Goal: Information Seeking & Learning: Understand process/instructions

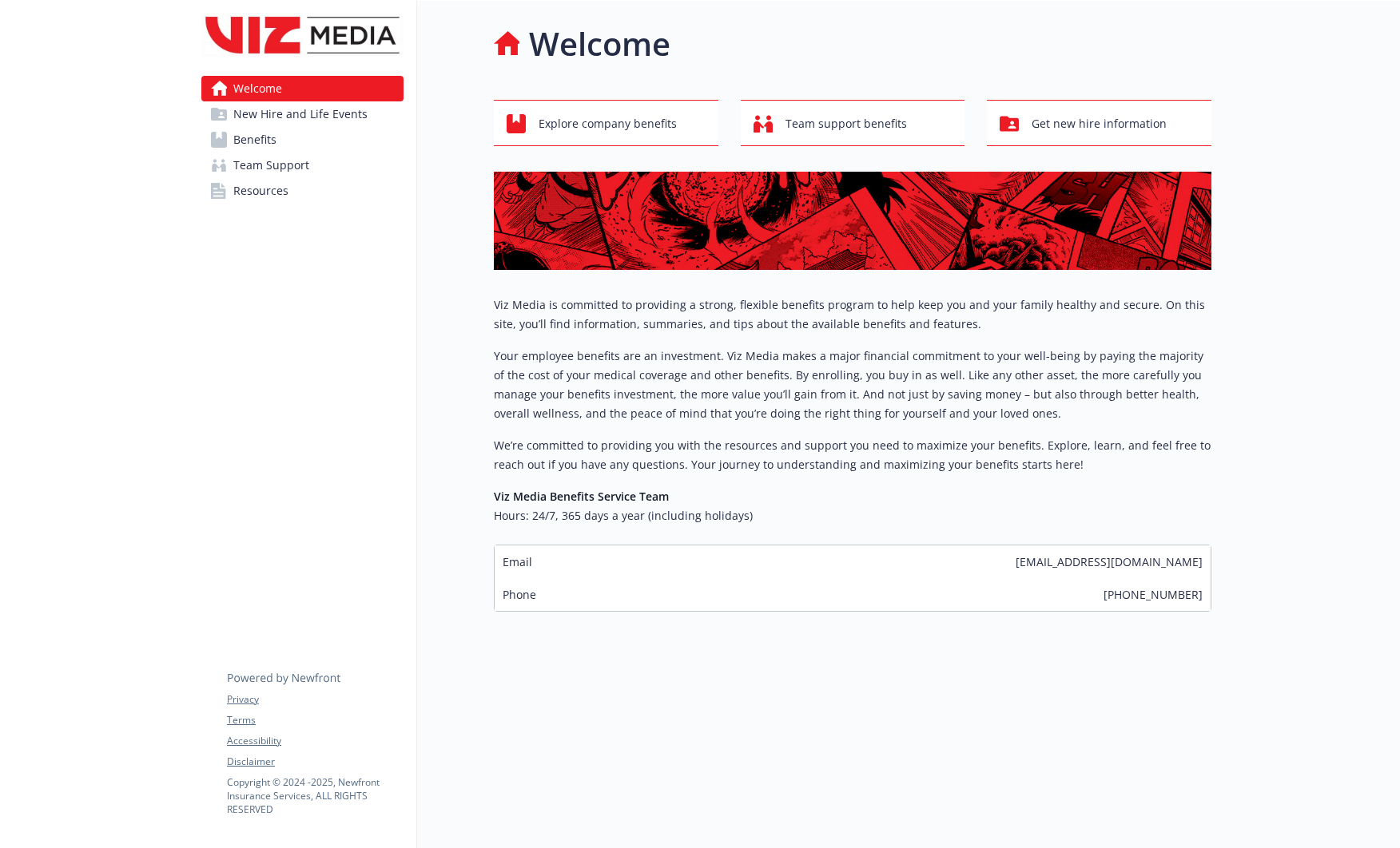
click at [267, 139] on span "Benefits" at bounding box center [255, 139] width 43 height 26
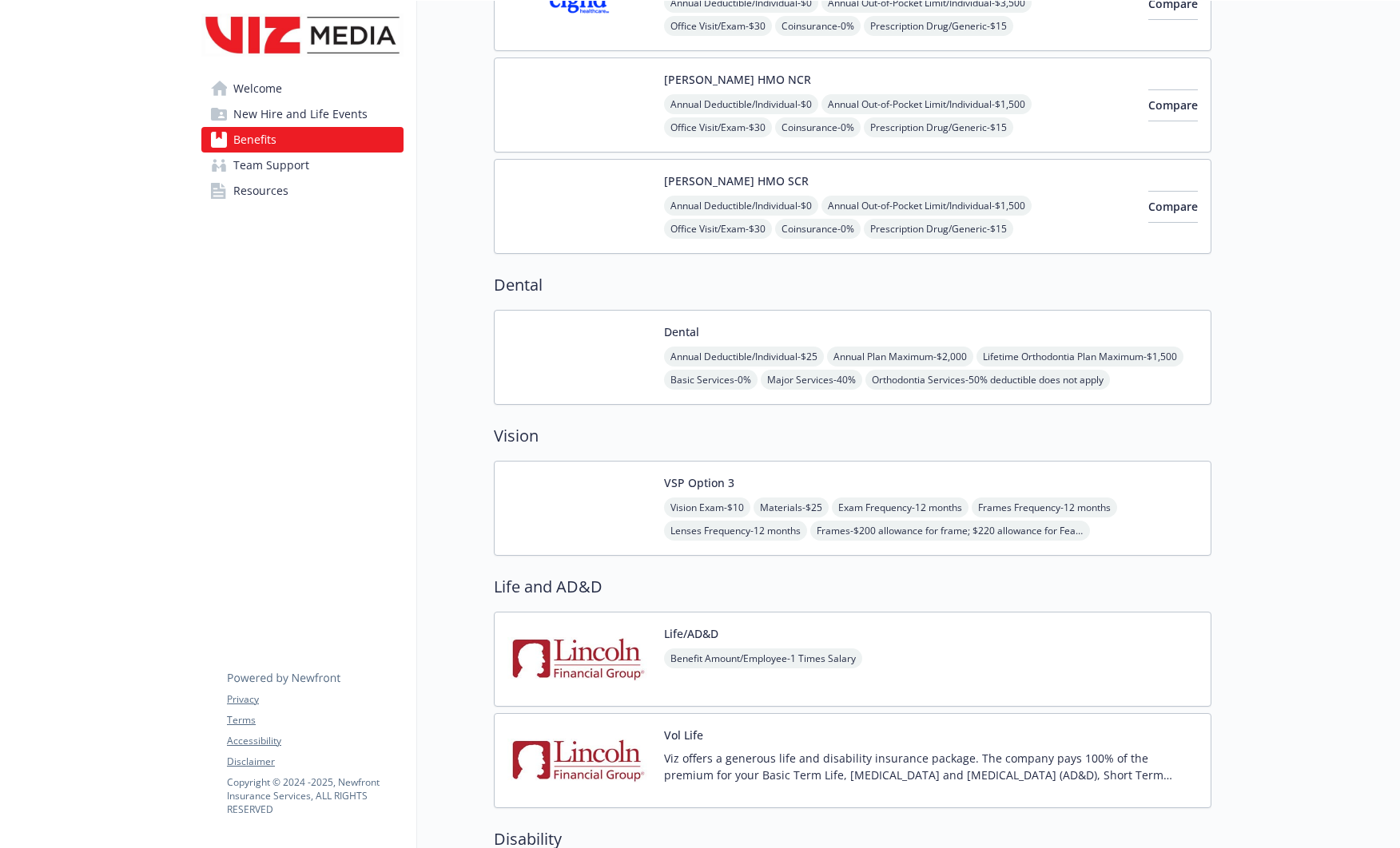
scroll to position [955, 0]
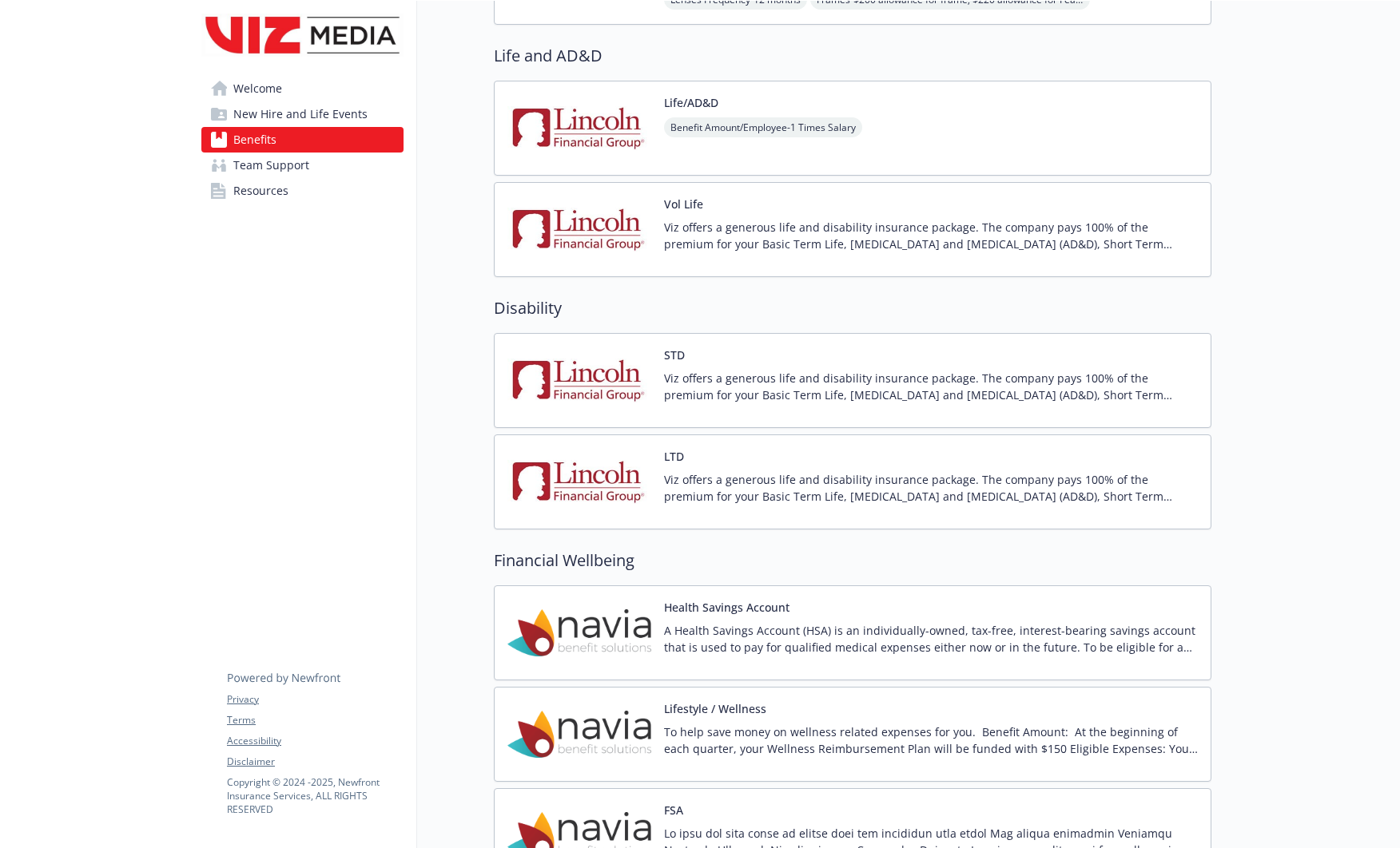
click at [676, 361] on button "STD" at bounding box center [674, 354] width 21 height 17
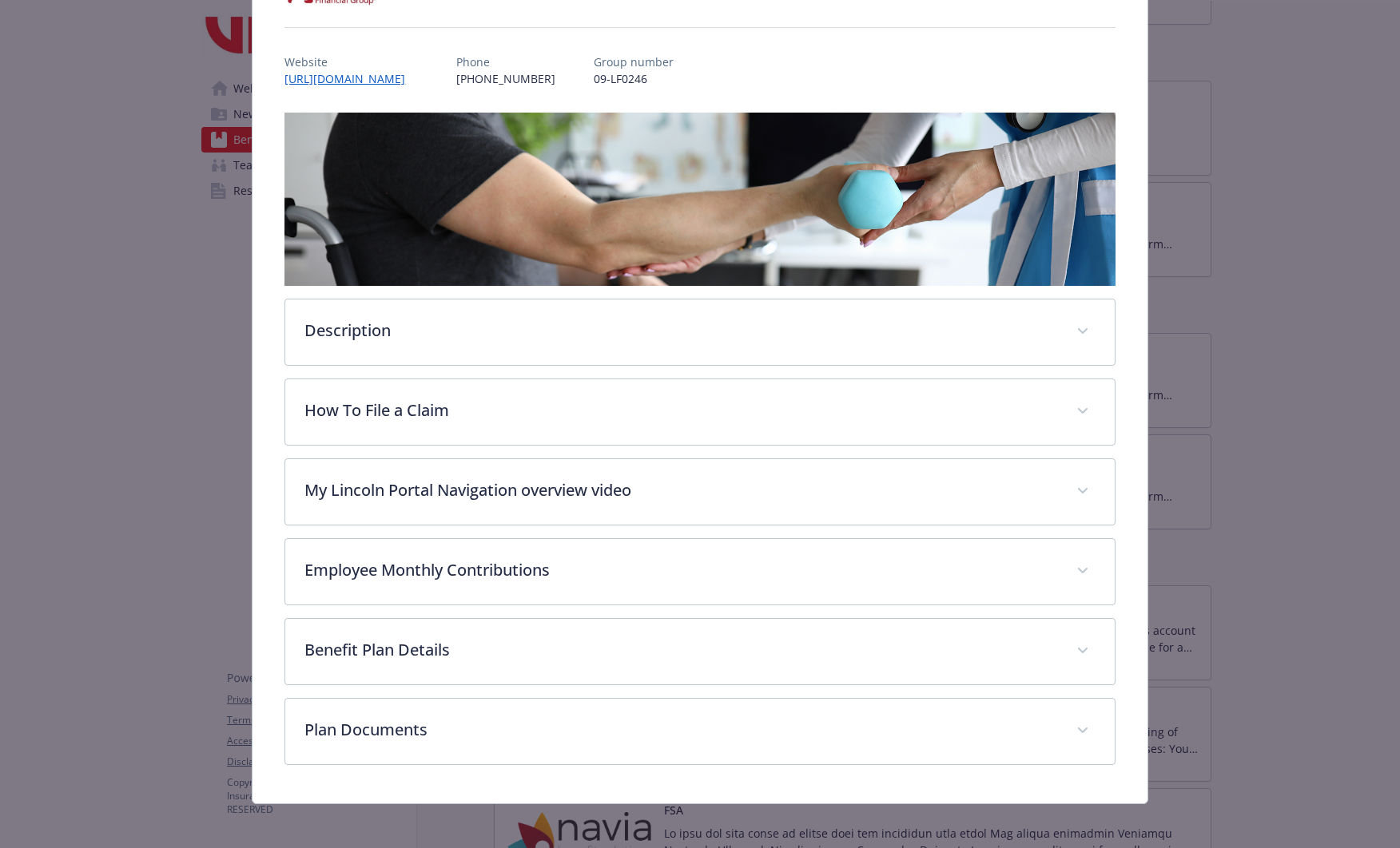
scroll to position [162, 0]
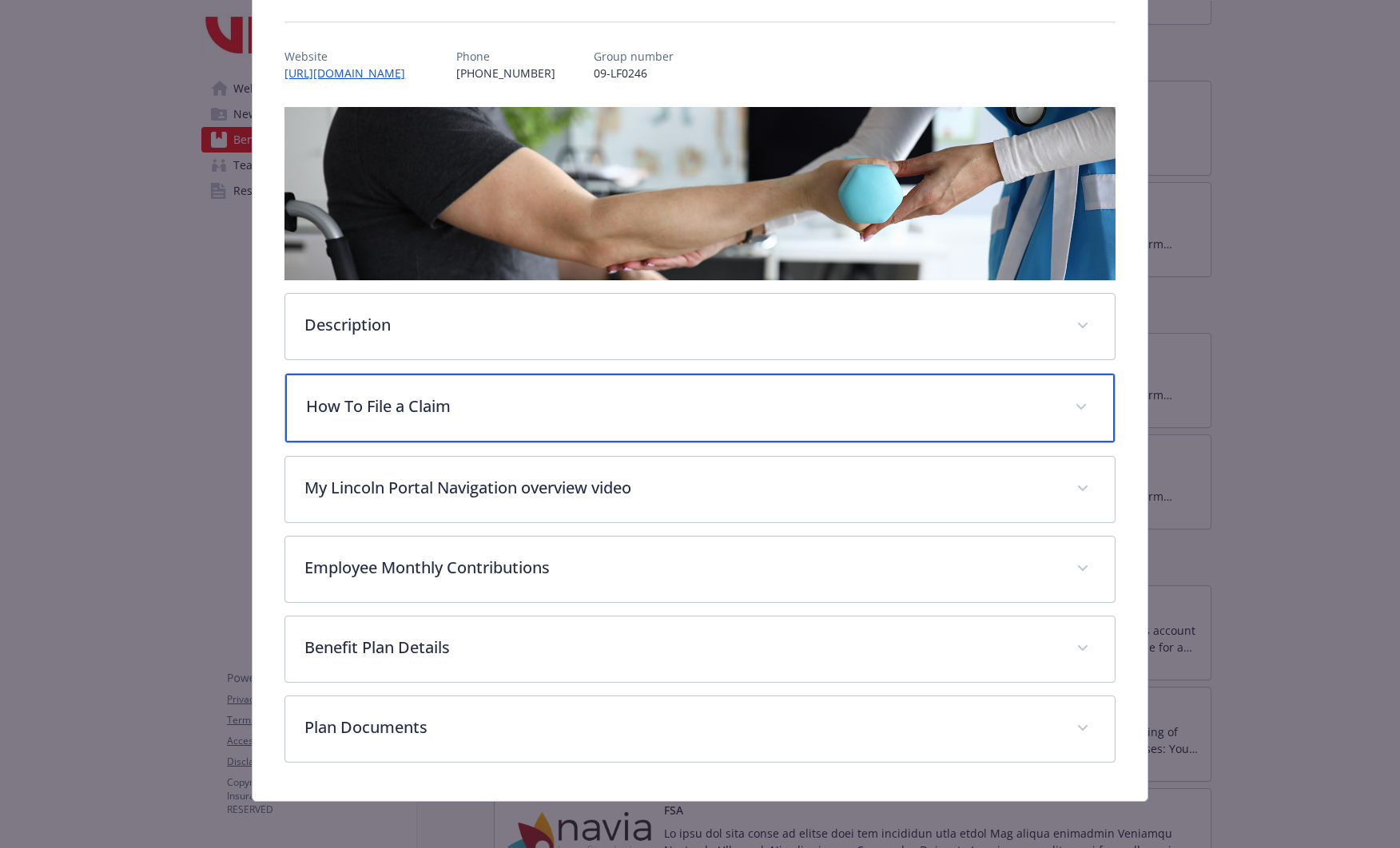
click at [583, 394] on p "How To File a Claim" at bounding box center [681, 406] width 749 height 24
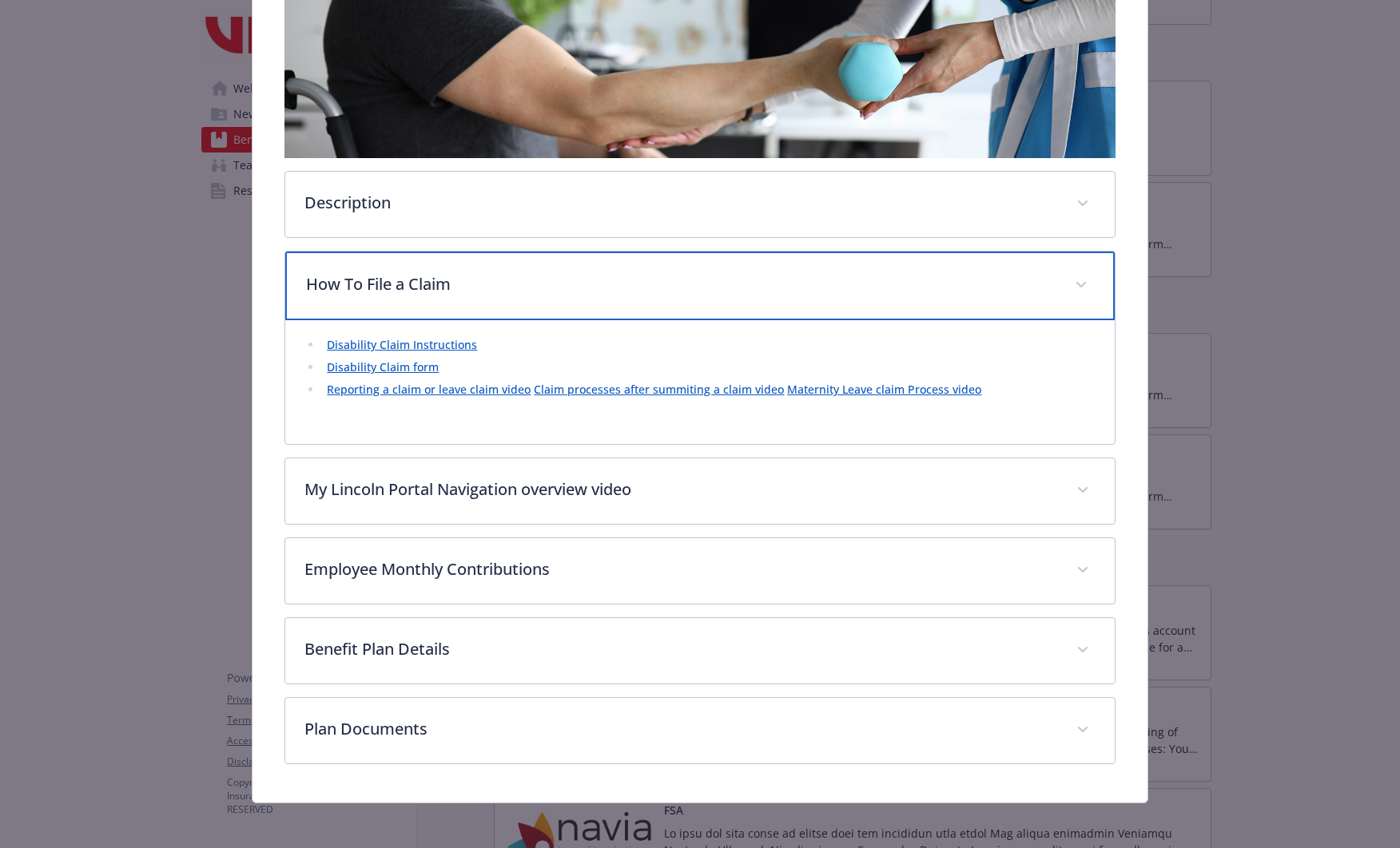
scroll to position [289, 0]
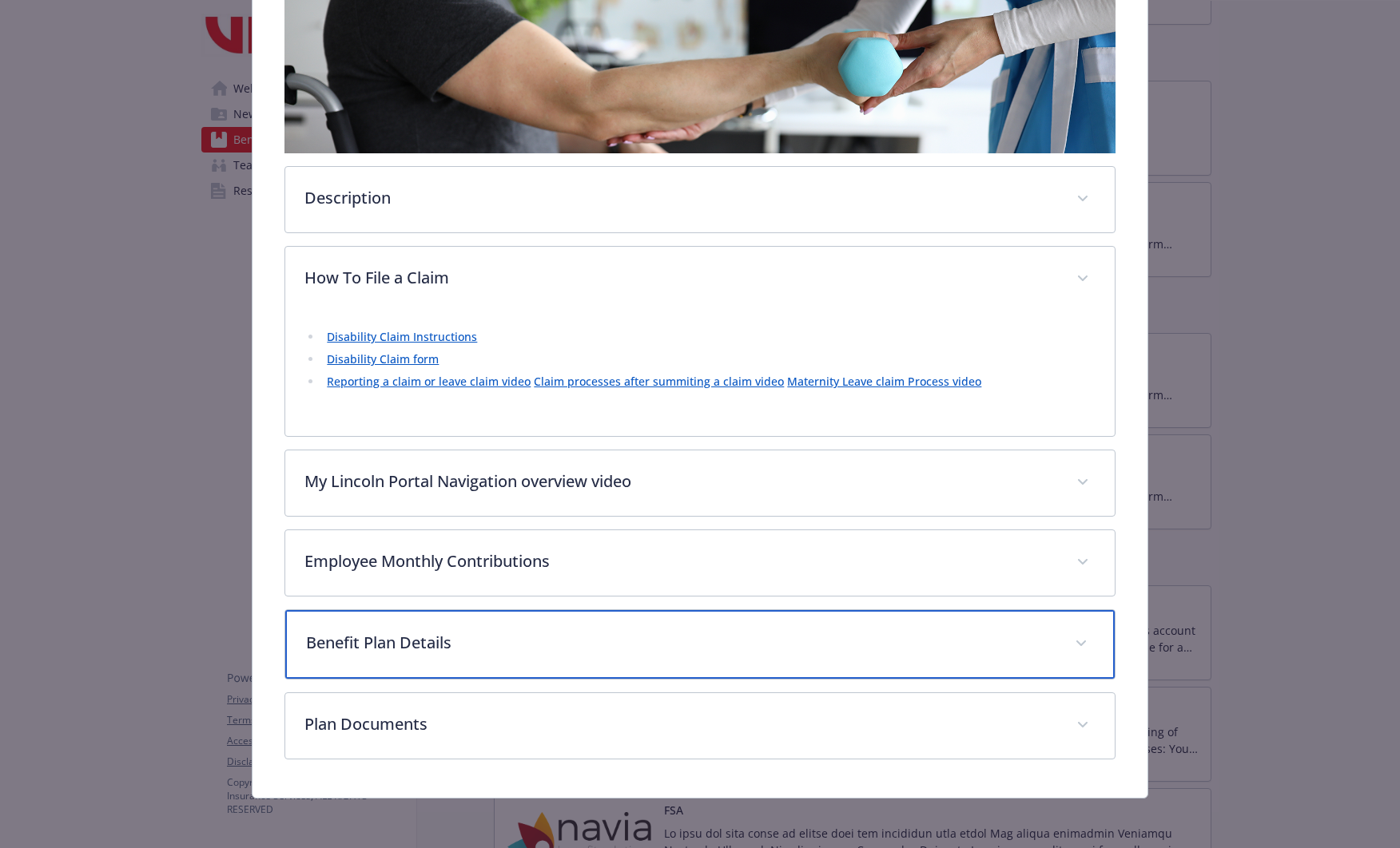
click at [513, 632] on p "Benefit Plan Details" at bounding box center [681, 643] width 749 height 24
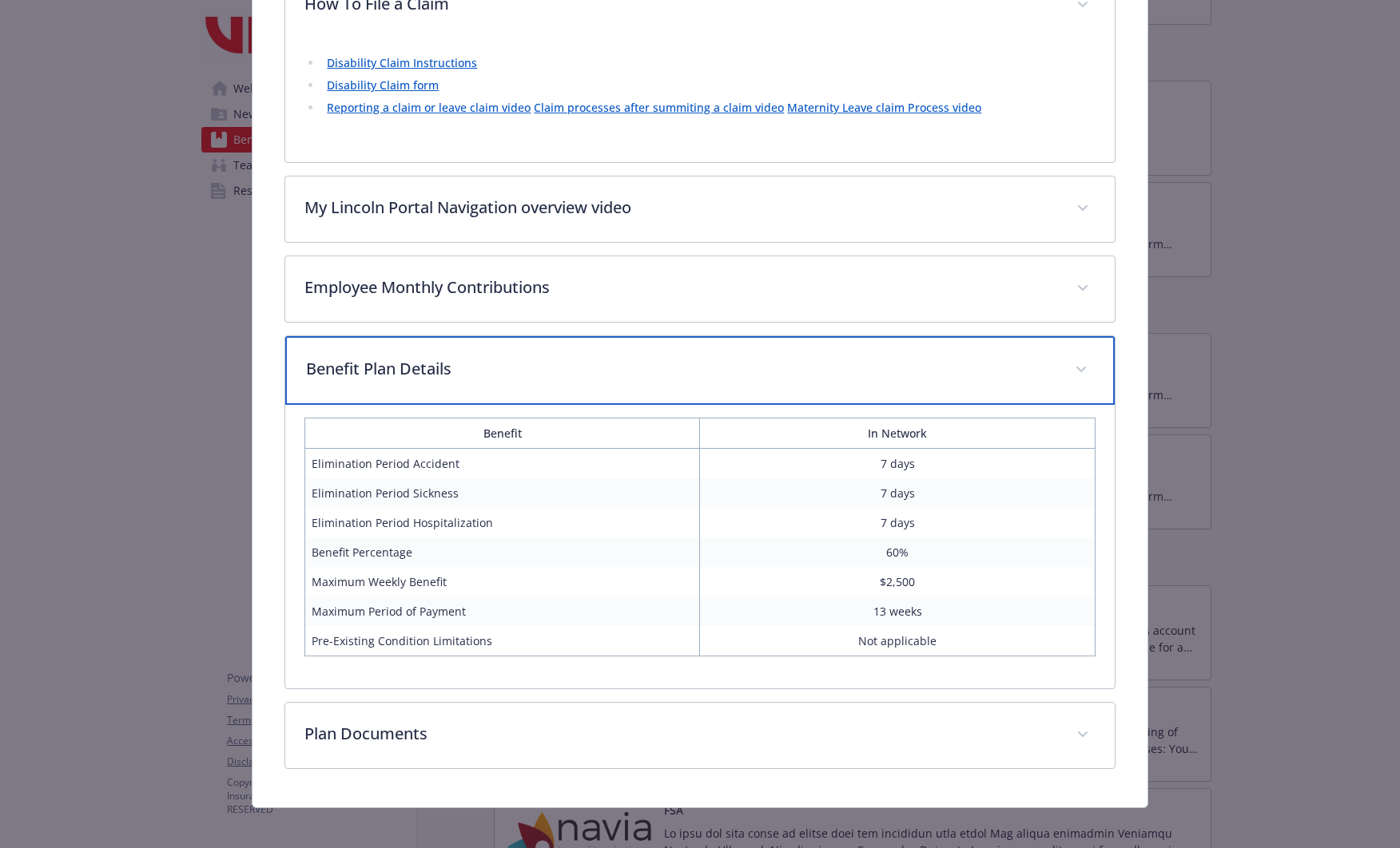
scroll to position [560, 0]
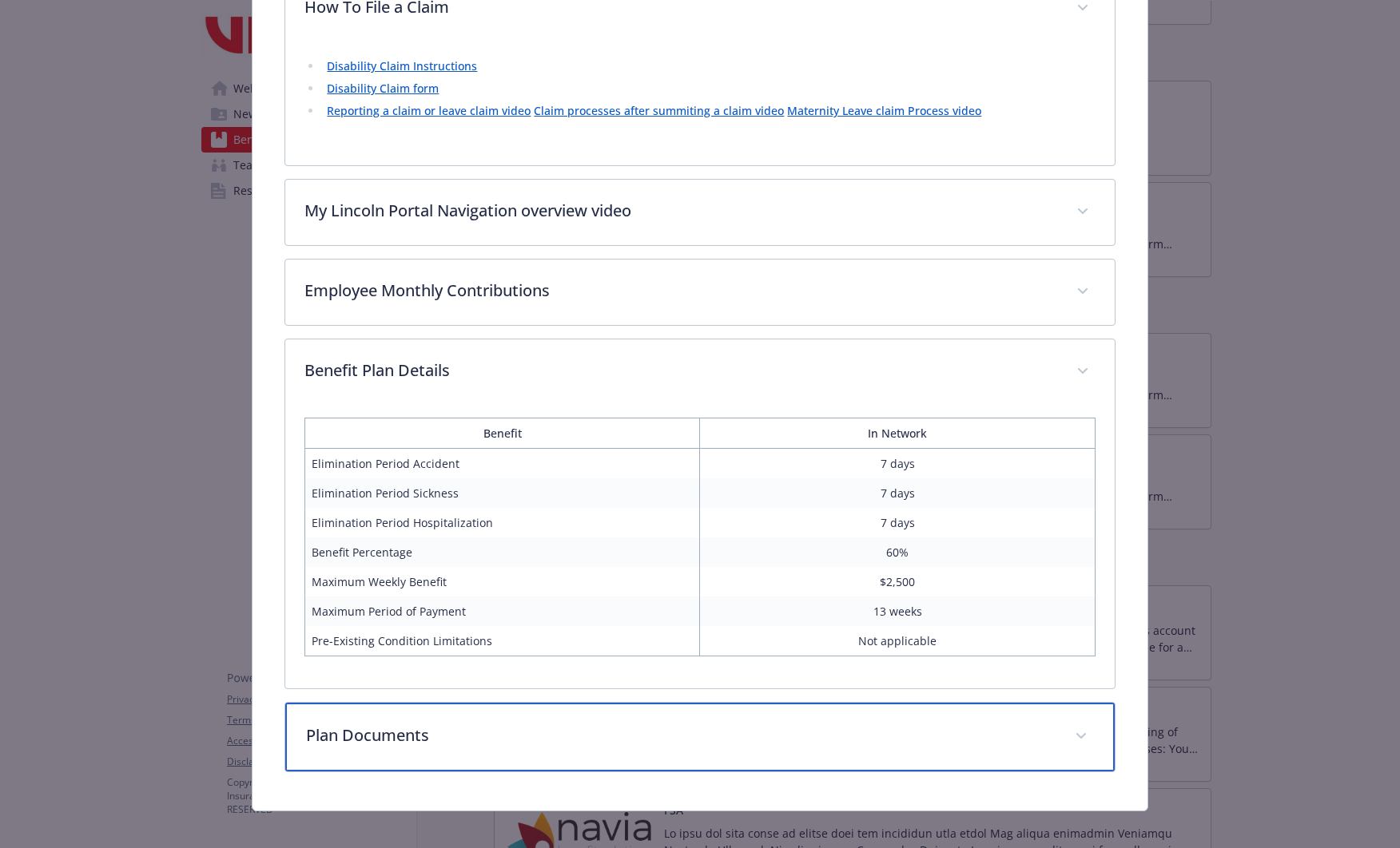
click at [484, 753] on div "Plan Documents" at bounding box center [699, 737] width 828 height 69
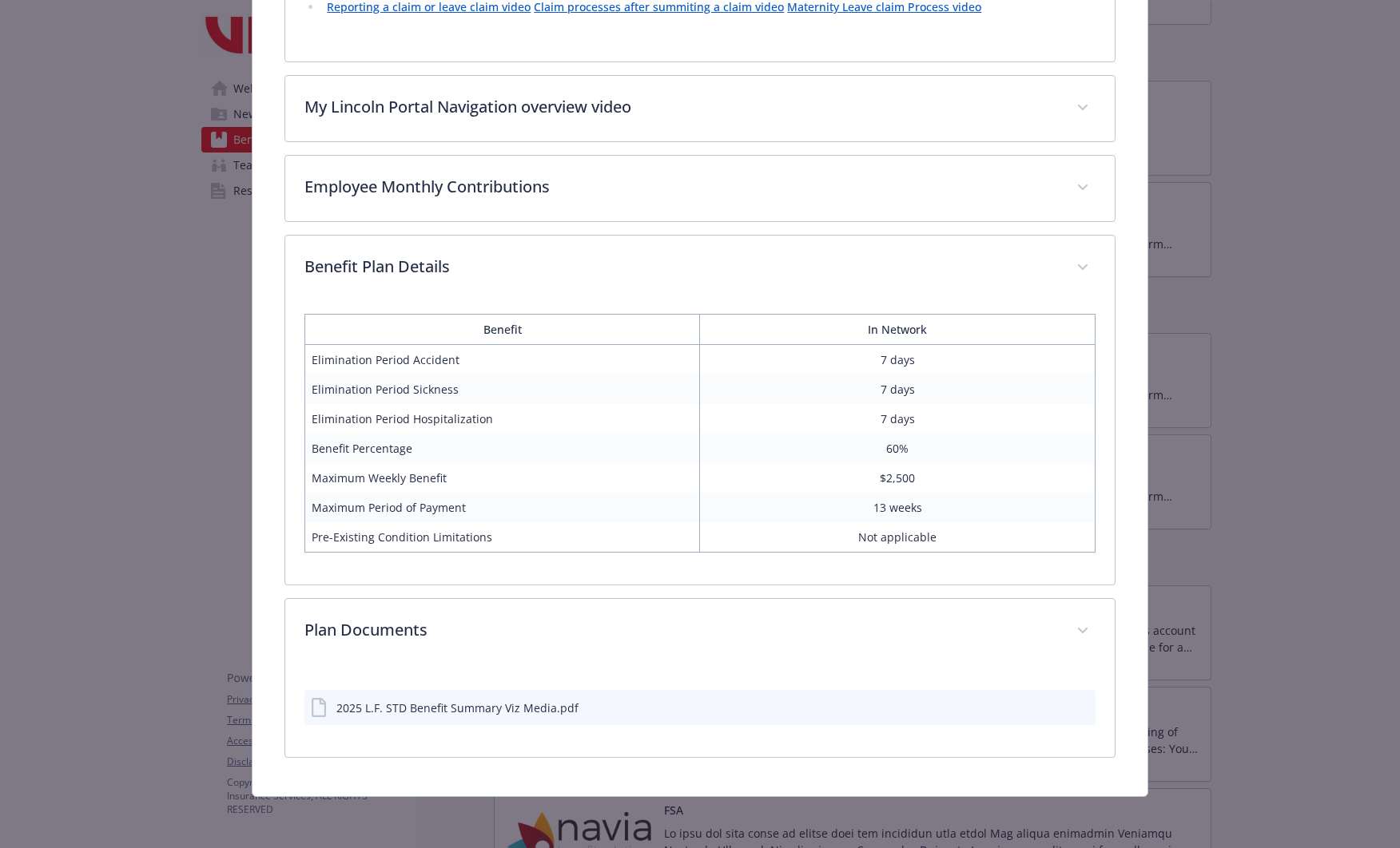
scroll to position [662, 0]
click at [511, 715] on div "2025 L.F. STD Benefit Summary Viz Media.pdf" at bounding box center [458, 709] width 242 height 17
click at [1073, 705] on icon "preview file" at bounding box center [1080, 709] width 14 height 11
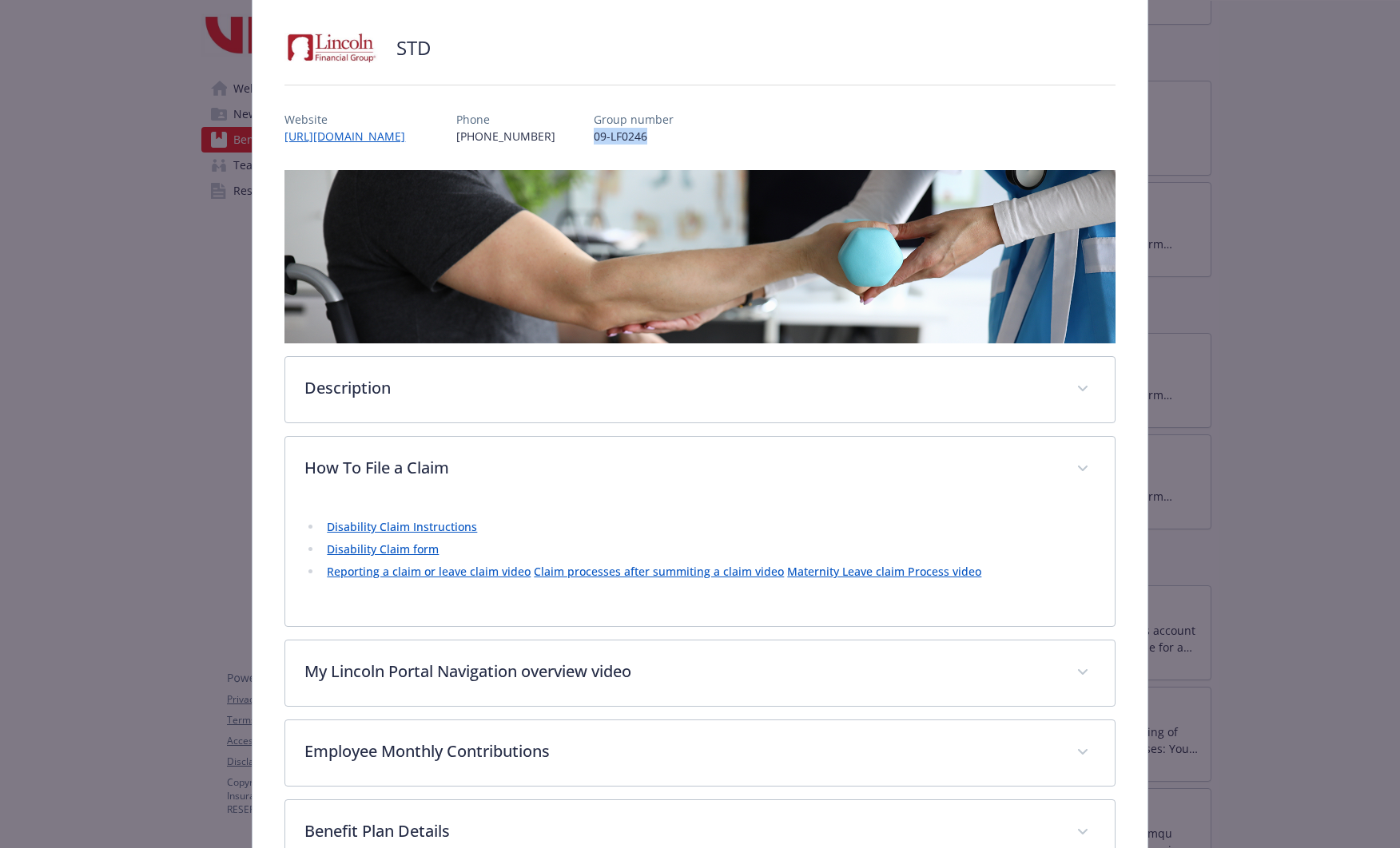
drag, startPoint x: 744, startPoint y: 138, endPoint x: 771, endPoint y: 137, distance: 27.0
click at [674, 137] on p "09-LF0246" at bounding box center [633, 135] width 80 height 17
copy p "09-LF0246"
click at [445, 522] on link "Disability Claim Instructions" at bounding box center [402, 527] width 150 height 15
click at [556, 139] on p "[PHONE_NUMBER]" at bounding box center [506, 135] width 99 height 17
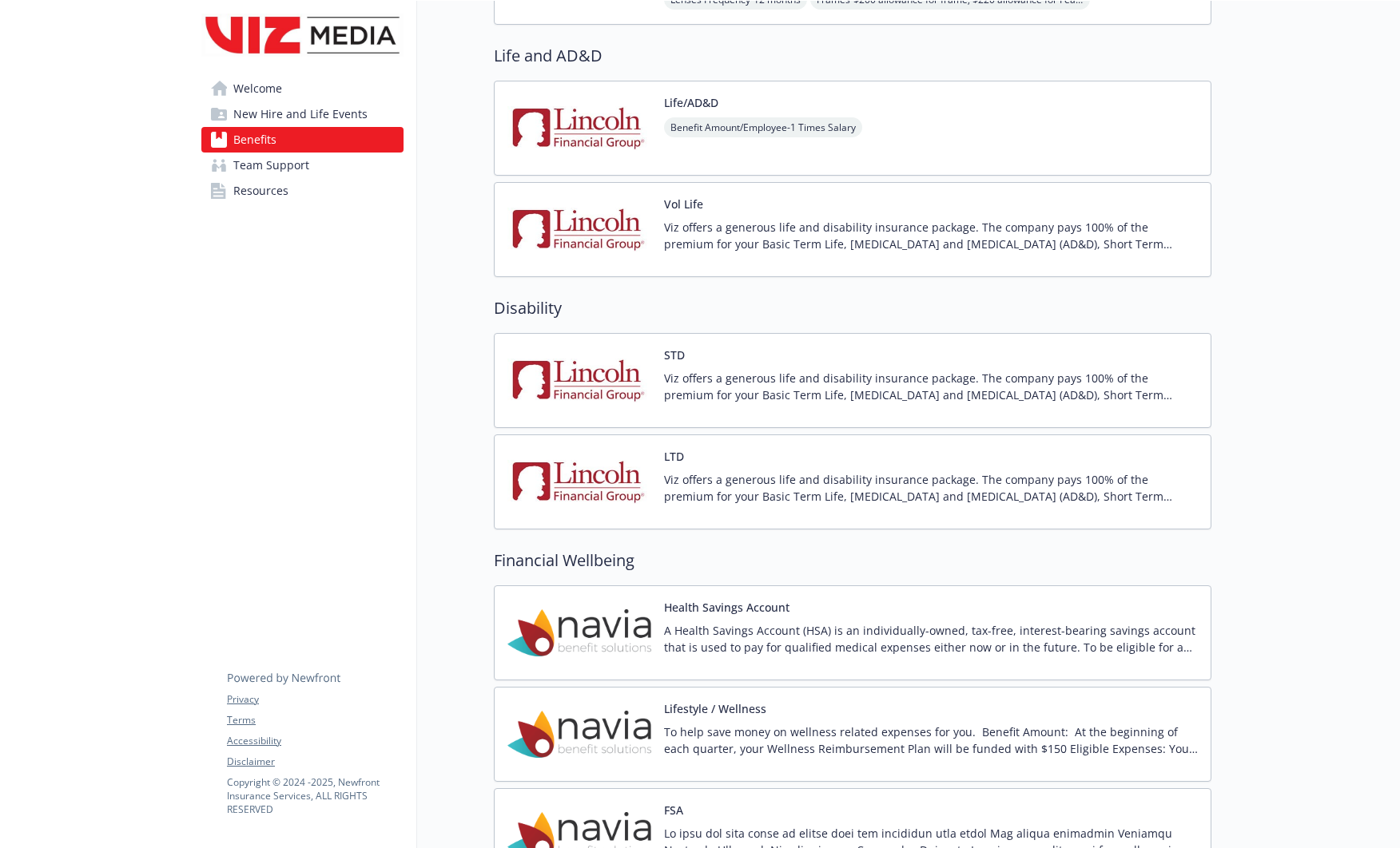
scroll to position [955, 0]
click at [690, 462] on div "LTD Viz offers a generous life and disability insurance package. The company pa…" at bounding box center [931, 482] width 534 height 68
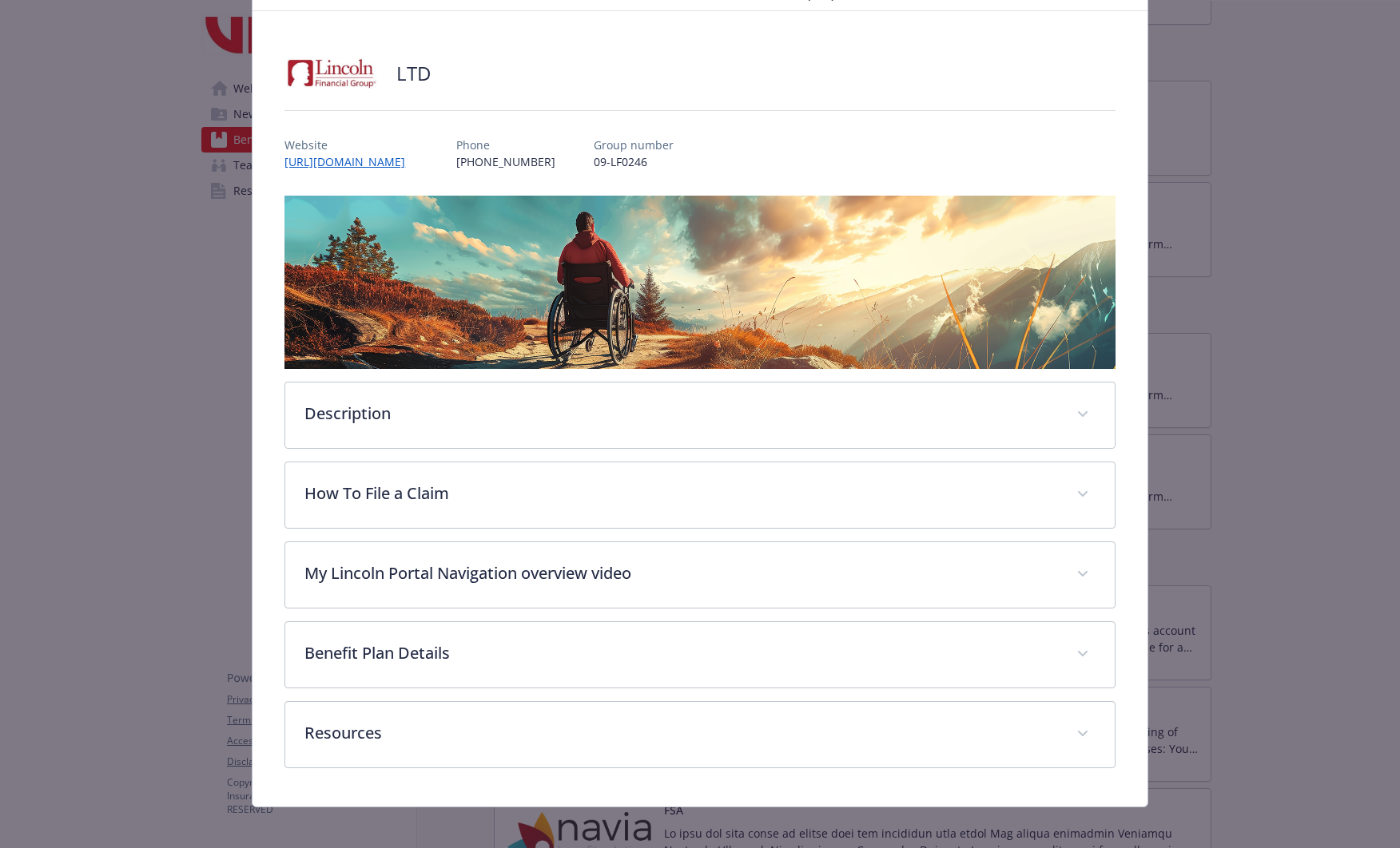
scroll to position [83, 0]
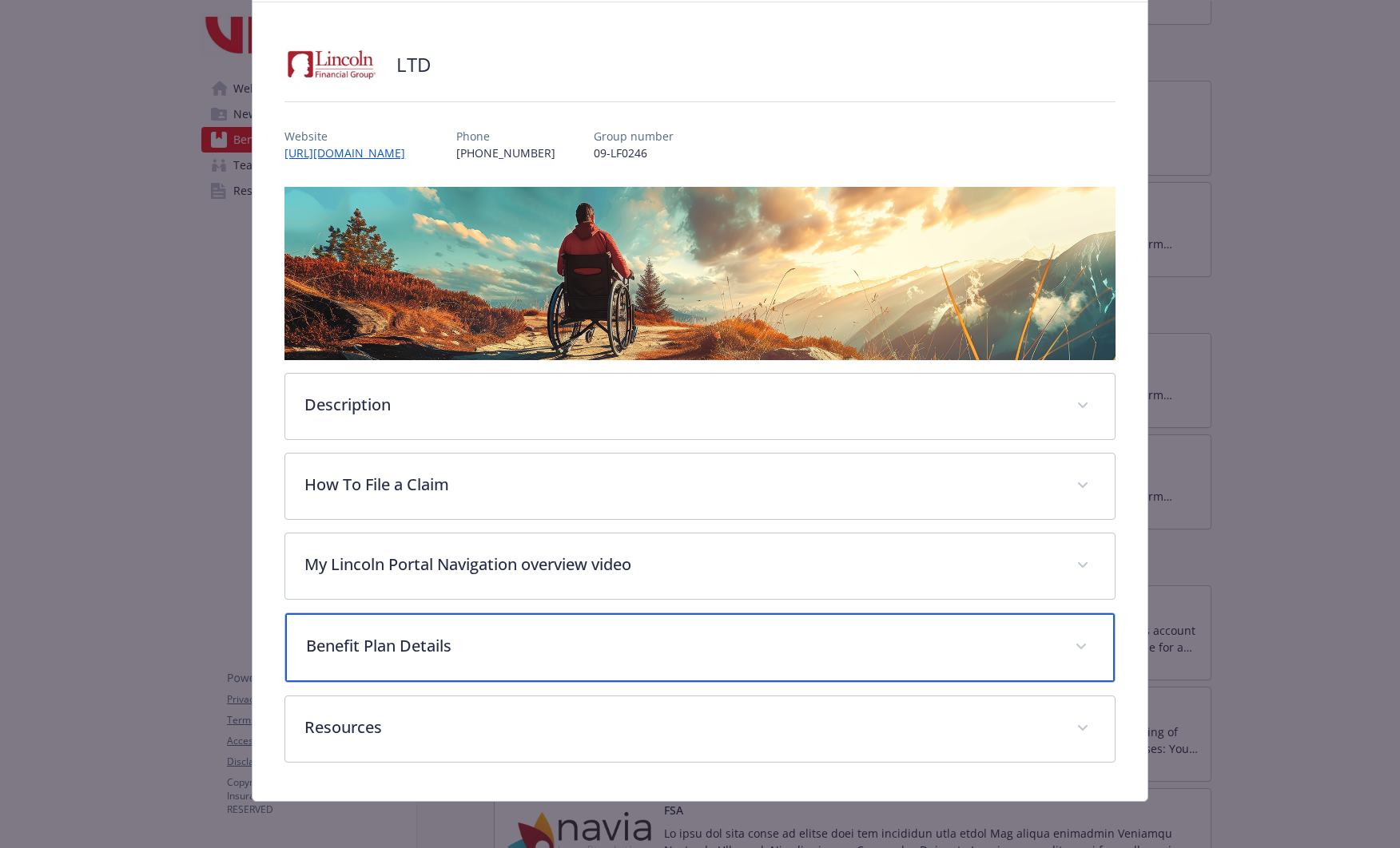
click at [501, 639] on p "Benefit Plan Details" at bounding box center [681, 646] width 749 height 24
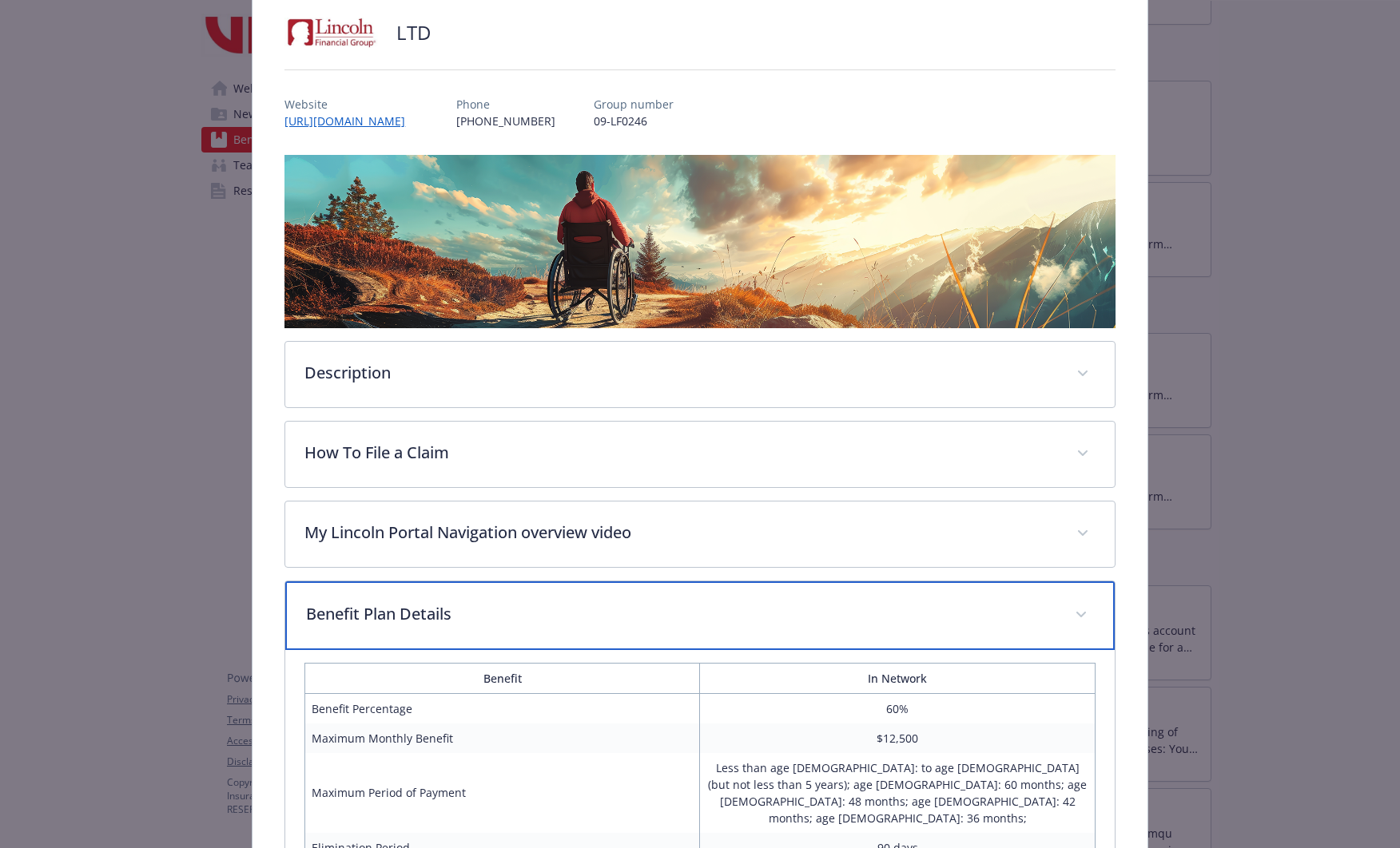
scroll to position [0, 0]
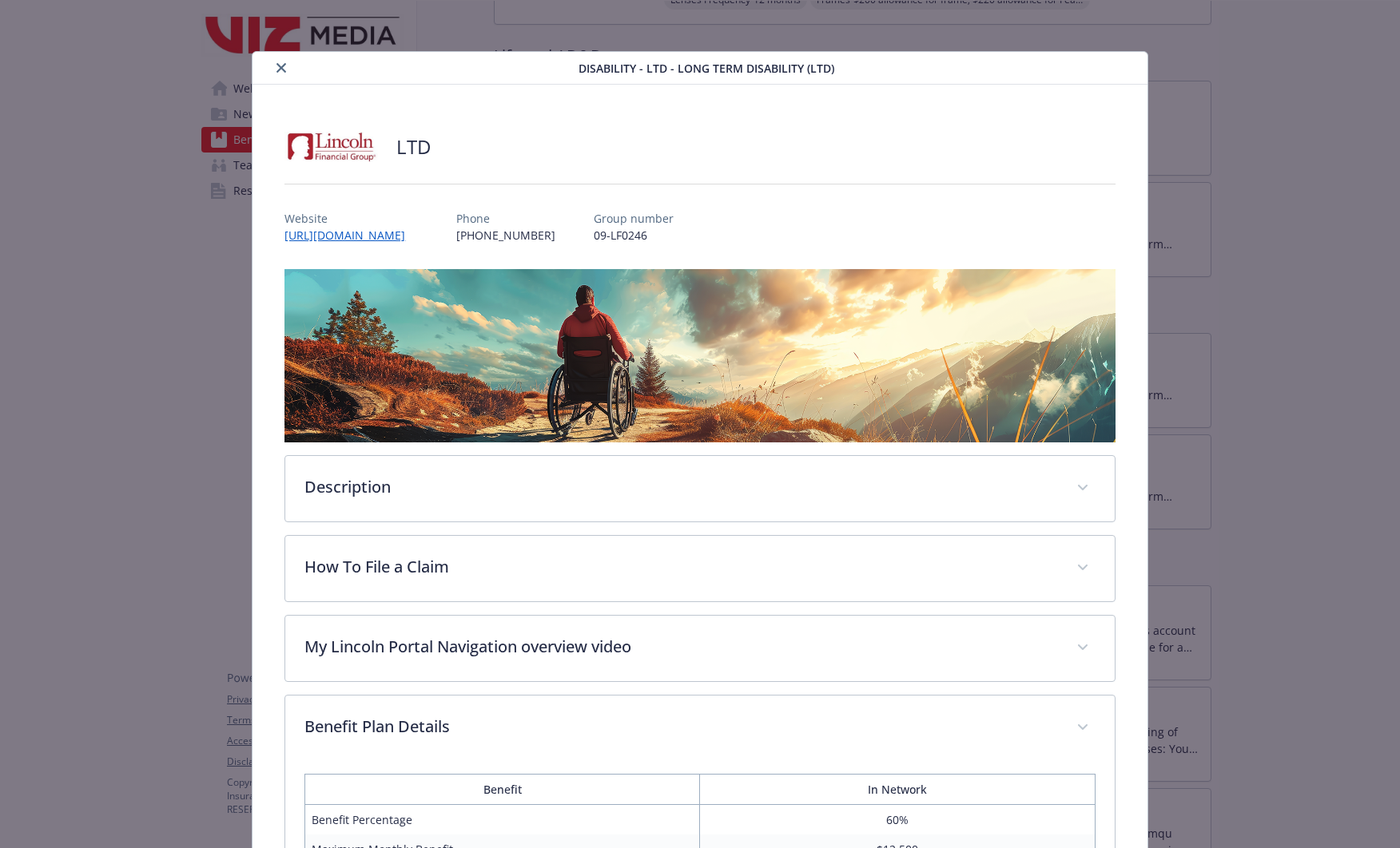
click at [278, 68] on icon "close" at bounding box center [281, 68] width 10 height 10
